Goal: Navigation & Orientation: Find specific page/section

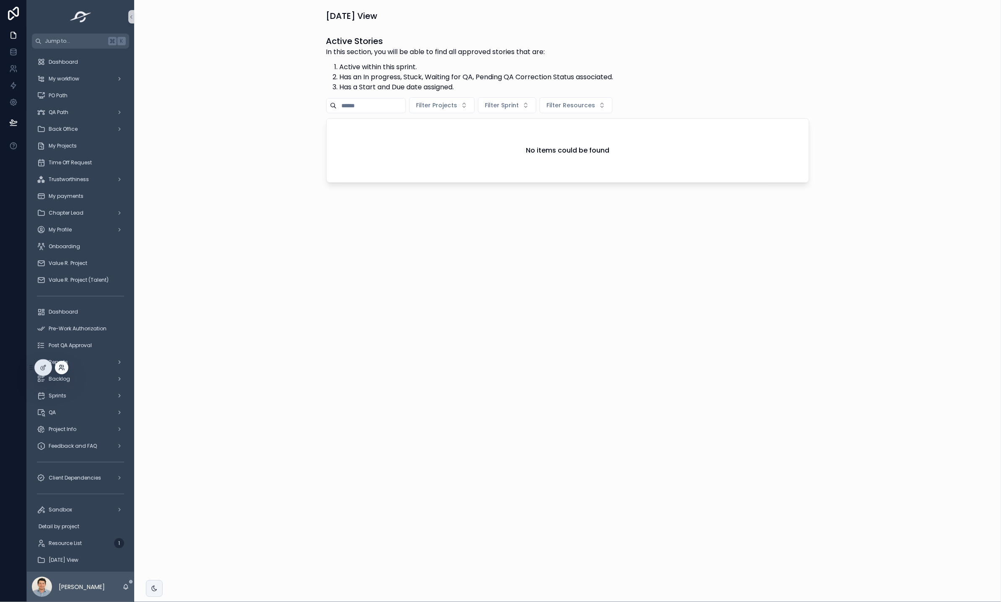
click at [63, 369] on icon at bounding box center [61, 367] width 7 height 7
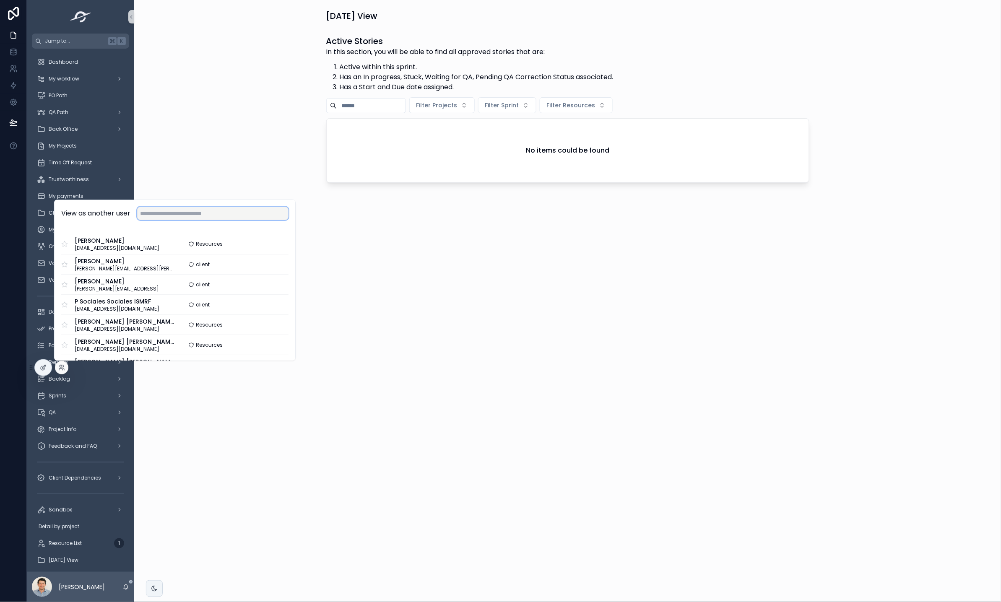
click at [166, 213] on input "text" at bounding box center [212, 213] width 151 height 13
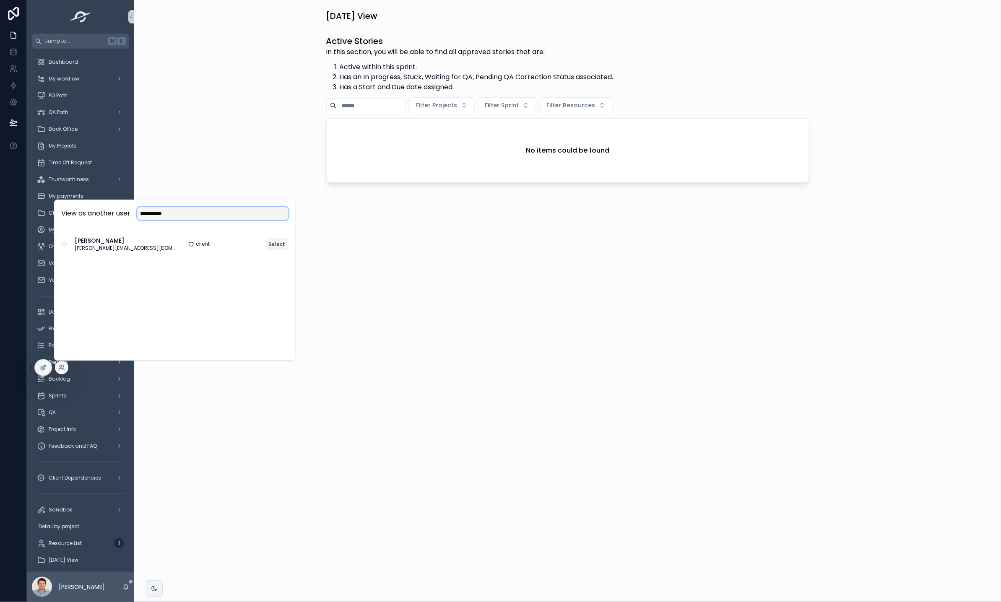
type input "**********"
click at [277, 245] on button "Select" at bounding box center [276, 244] width 23 height 12
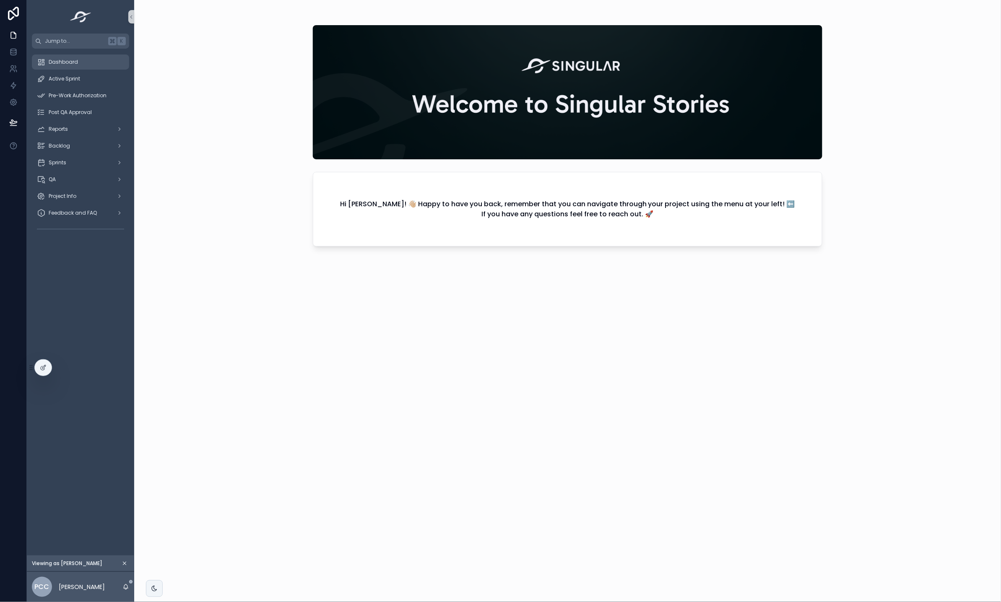
click at [72, 64] on span "Dashboard" at bounding box center [63, 62] width 29 height 7
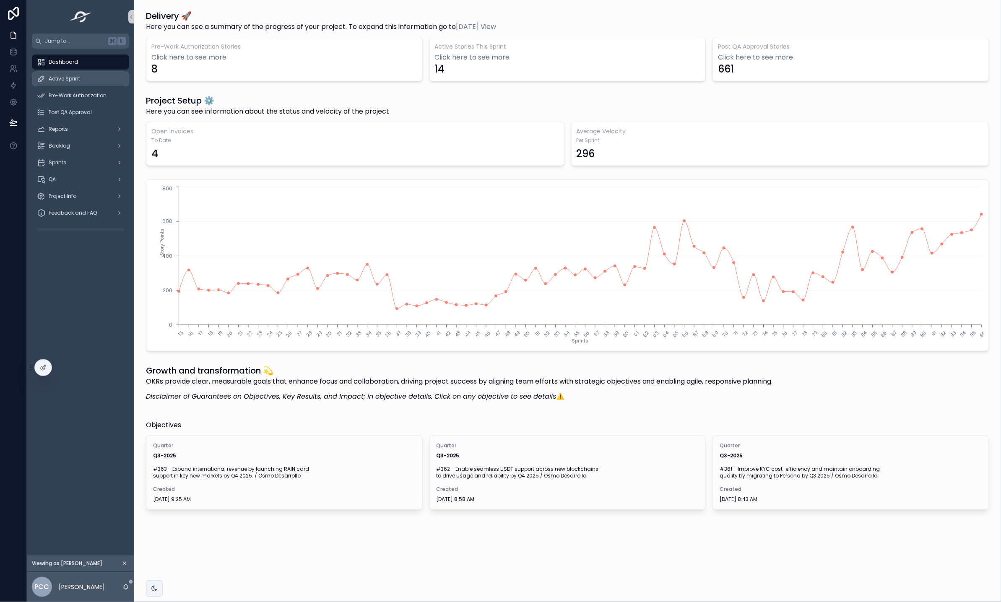
click at [76, 81] on span "Active Sprint" at bounding box center [64, 78] width 31 height 7
